Goal: Task Accomplishment & Management: Complete application form

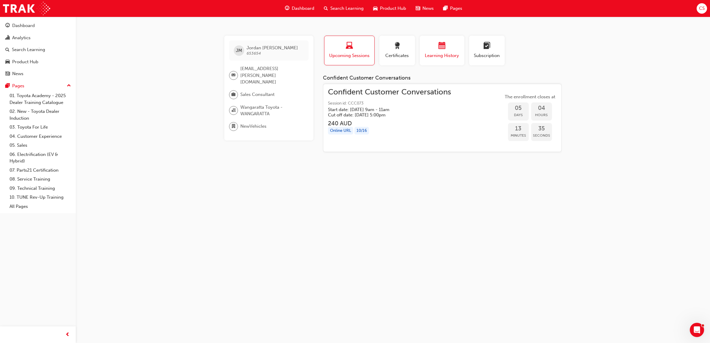
click at [420, 62] on button "Learning History" at bounding box center [442, 51] width 45 height 30
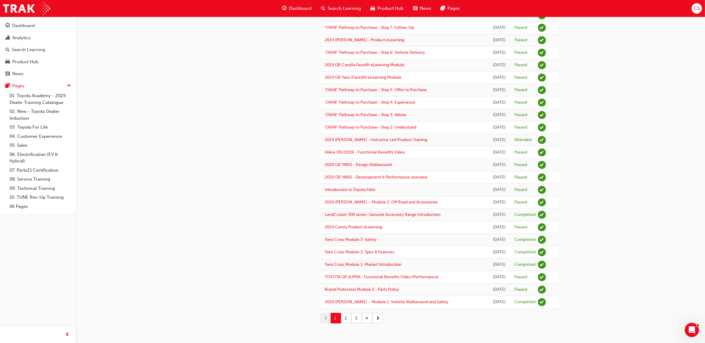
scroll to position [511, 0]
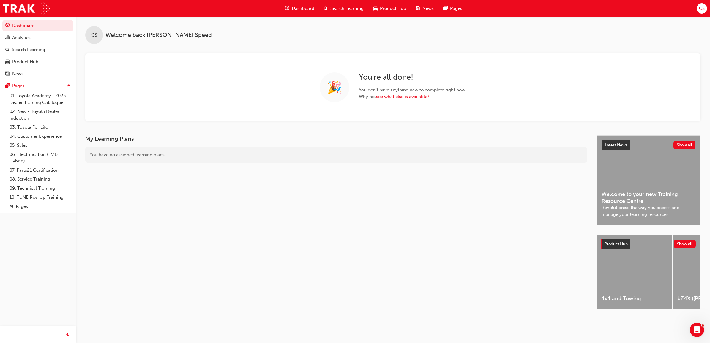
click at [707, 8] on div "CS" at bounding box center [702, 8] width 10 height 10
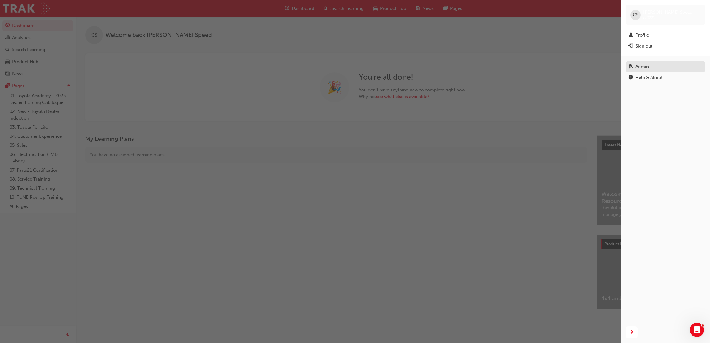
click at [647, 70] on div "Admin" at bounding box center [666, 66] width 74 height 7
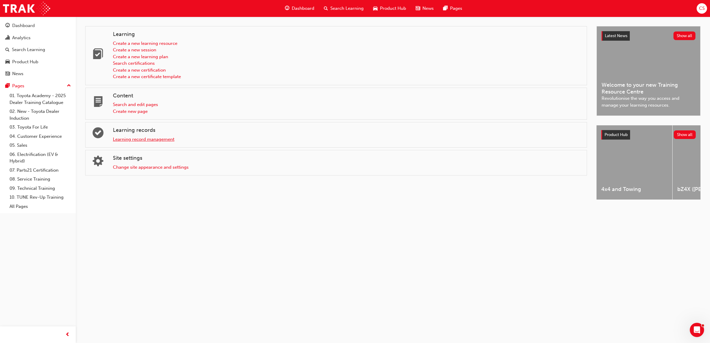
click at [149, 140] on link "Learning record management" at bounding box center [144, 139] width 62 height 5
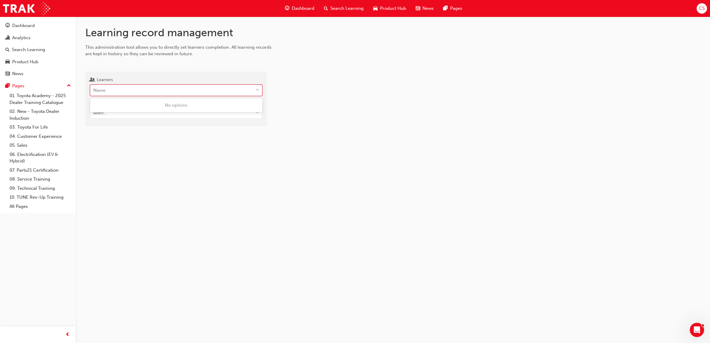
click at [122, 90] on div "Name" at bounding box center [171, 90] width 163 height 10
click at [94, 90] on input "Learners 0 results available. Use Up and Down to choose options, press Enter to…" at bounding box center [93, 90] width 1 height 5
type input "[PERSON_NAME]"
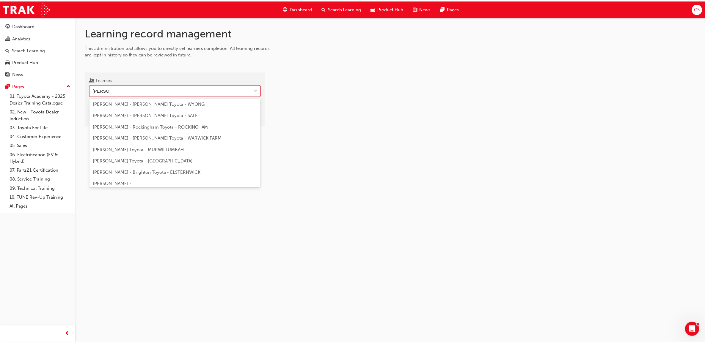
scroll to position [149, 0]
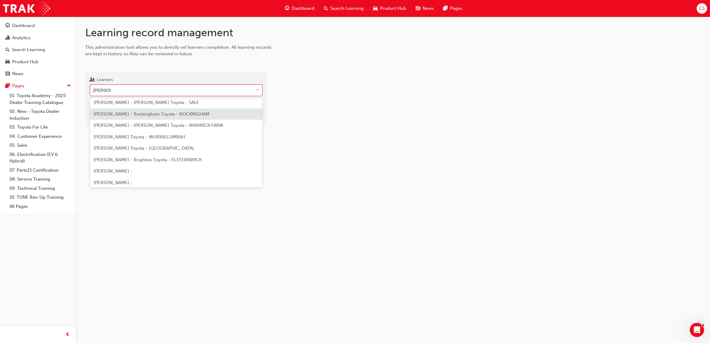
click at [163, 114] on span "[PERSON_NAME] - Rockingham Toyota - ROCKINGHAM" at bounding box center [152, 113] width 116 height 5
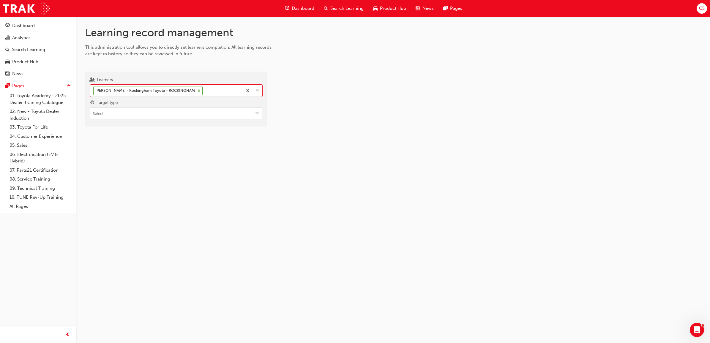
click at [163, 114] on input "Target type" at bounding box center [176, 113] width 172 height 11
click at [156, 127] on li "Learning resource - eLearning module" at bounding box center [176, 124] width 172 height 11
click at [144, 150] on input "Learning resource" at bounding box center [176, 147] width 172 height 11
type input "submiss"
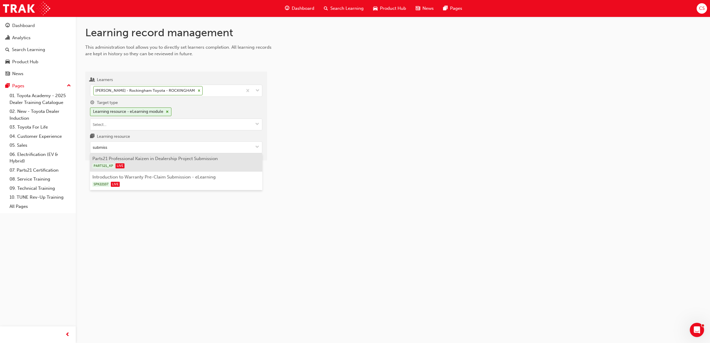
click at [137, 165] on div "PARTS21_KP LIVE" at bounding box center [176, 165] width 168 height 7
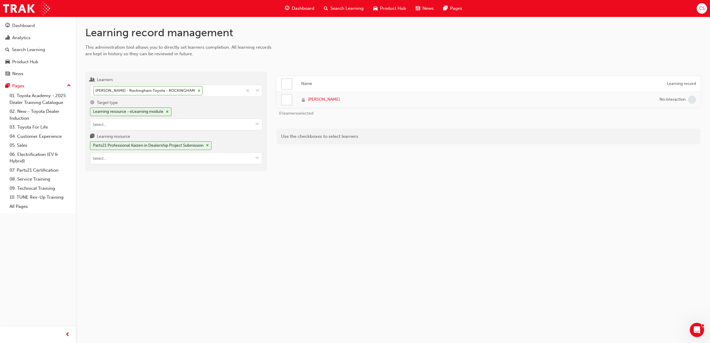
click at [289, 103] on div at bounding box center [287, 100] width 10 height 10
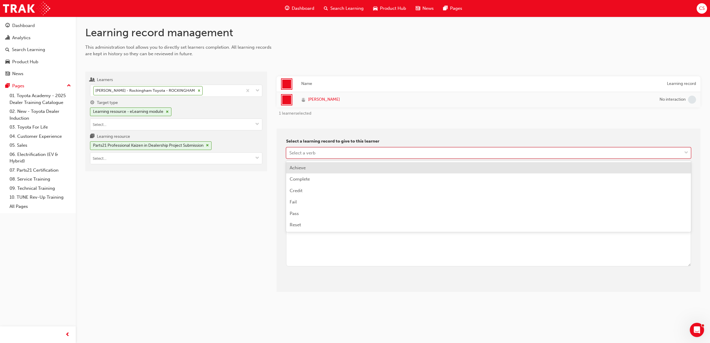
click at [298, 149] on div "Select a verb" at bounding box center [302, 152] width 26 height 7
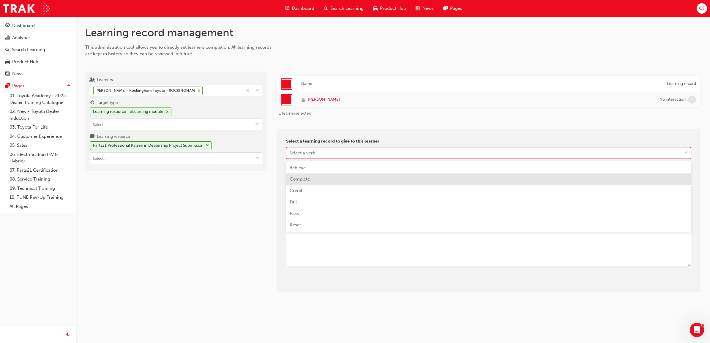
click at [296, 176] on div "Complete" at bounding box center [488, 180] width 405 height 12
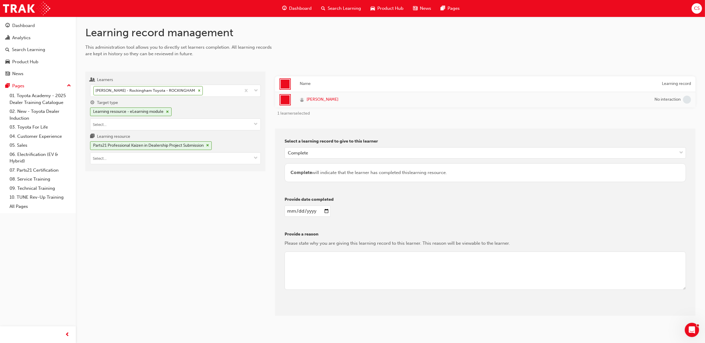
click at [324, 209] on input "date" at bounding box center [307, 211] width 46 height 11
type input "[DATE]"
click at [324, 274] on textarea at bounding box center [484, 271] width 401 height 39
type textarea "cs"
click at [314, 309] on button "Give learning records" at bounding box center [310, 311] width 53 height 10
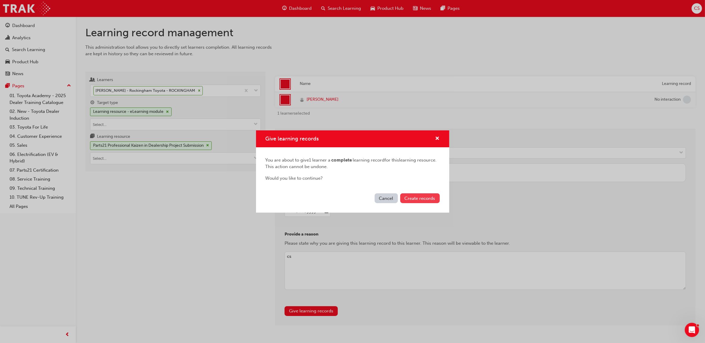
click at [422, 201] on span "Create records" at bounding box center [419, 198] width 31 height 5
